Goal: Task Accomplishment & Management: Manage account settings

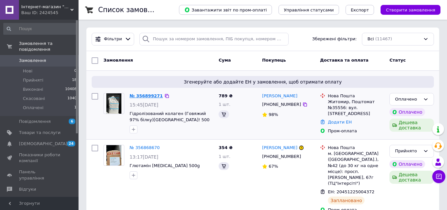
click at [138, 93] on link "№ 356899271" at bounding box center [145, 95] width 33 height 5
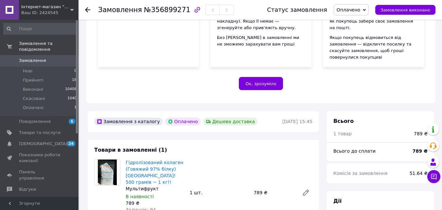
scroll to position [196, 0]
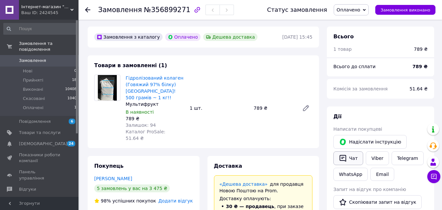
click at [351, 153] on button "Чат" at bounding box center [348, 158] width 30 height 14
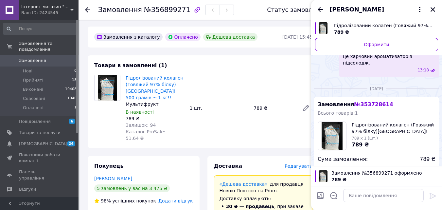
scroll to position [174, 0]
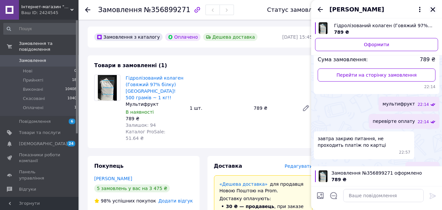
click at [435, 9] on icon "Закрити" at bounding box center [433, 10] width 6 height 6
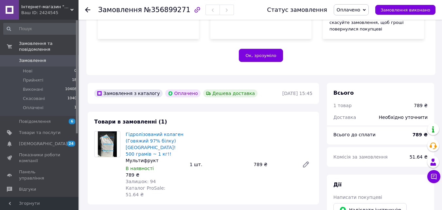
scroll to position [262, 0]
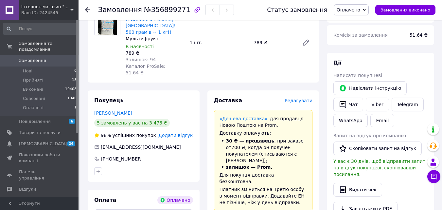
click at [298, 98] on span "Редагувати" at bounding box center [298, 100] width 28 height 5
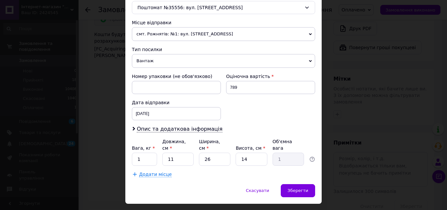
scroll to position [225, 0]
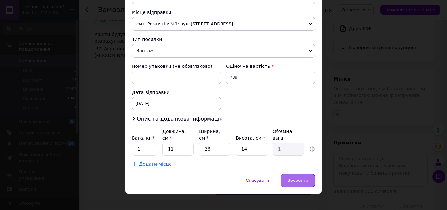
click at [306, 178] on span "Зберегти" at bounding box center [297, 180] width 21 height 5
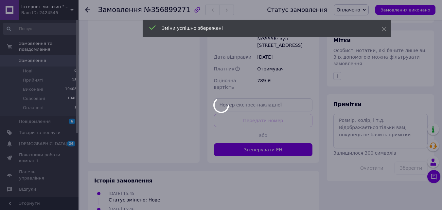
scroll to position [502, 0]
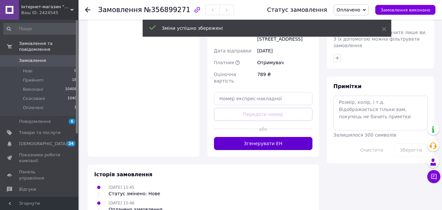
click at [282, 137] on button "Згенерувати ЕН" at bounding box center [263, 143] width 99 height 13
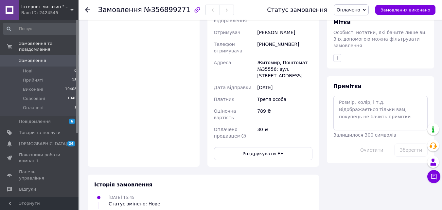
scroll to position [371, 0]
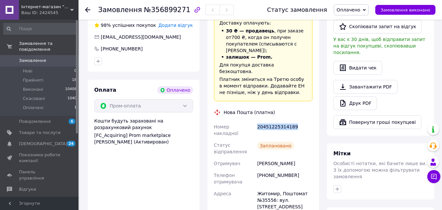
drag, startPoint x: 256, startPoint y: 103, endPoint x: 312, endPoint y: 98, distance: 55.8
click at [312, 121] on div "20451225314189" at bounding box center [285, 130] width 58 height 18
copy div "20451225314189"
click at [313, 157] on div "[PERSON_NAME]" at bounding box center [285, 163] width 58 height 12
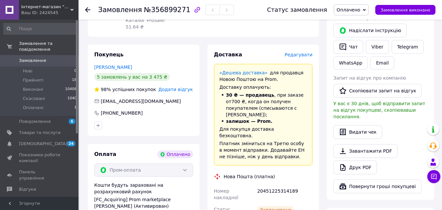
scroll to position [273, 0]
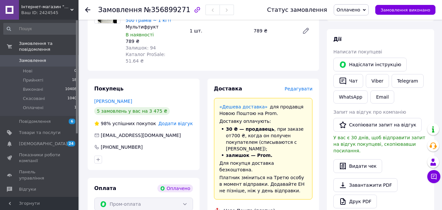
click at [52, 58] on span "Замовлення" at bounding box center [40, 61] width 42 height 6
